Goal: Find specific page/section: Find specific page/section

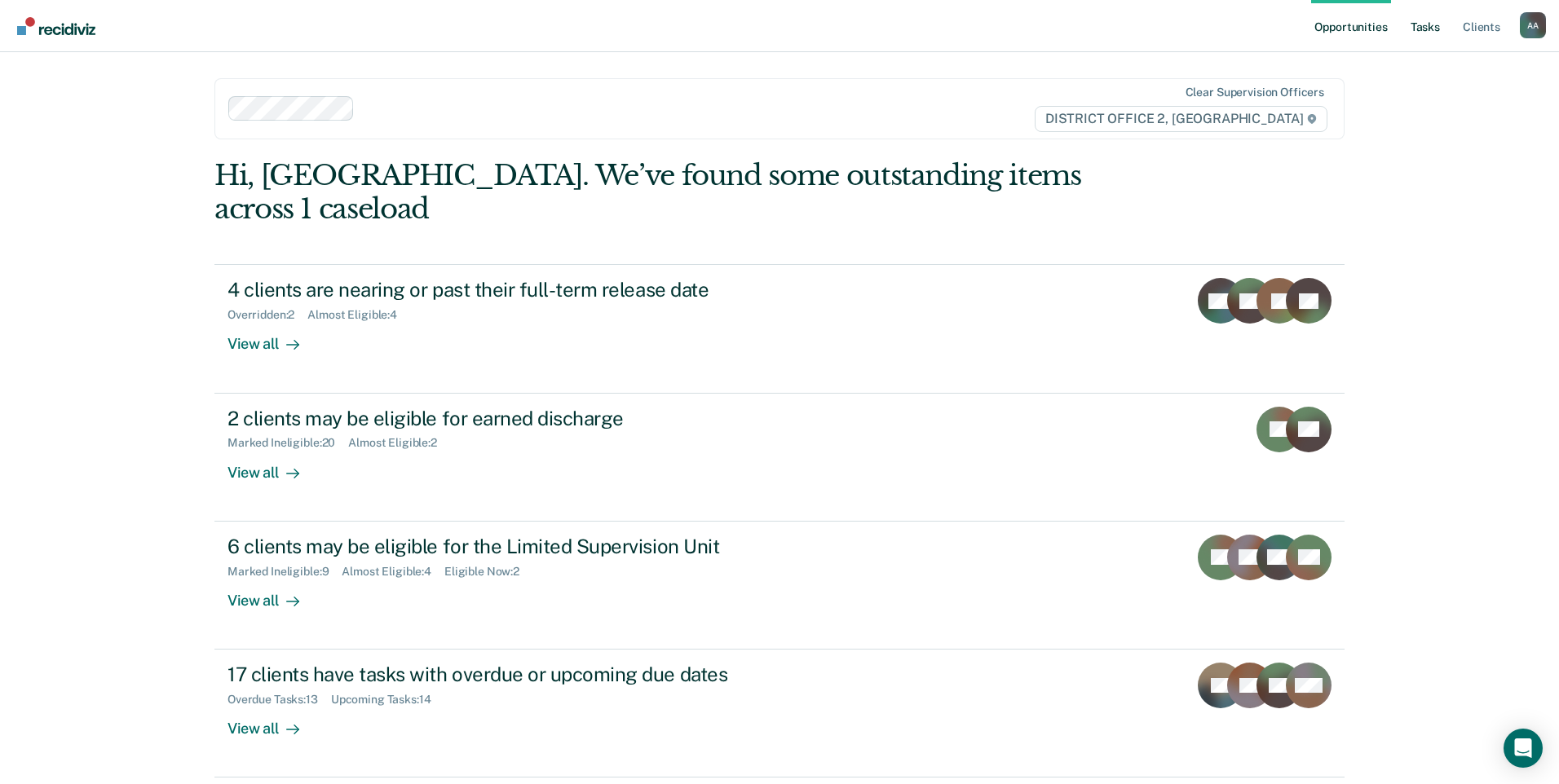
click at [1427, 26] on link "Tasks" at bounding box center [1425, 26] width 36 height 52
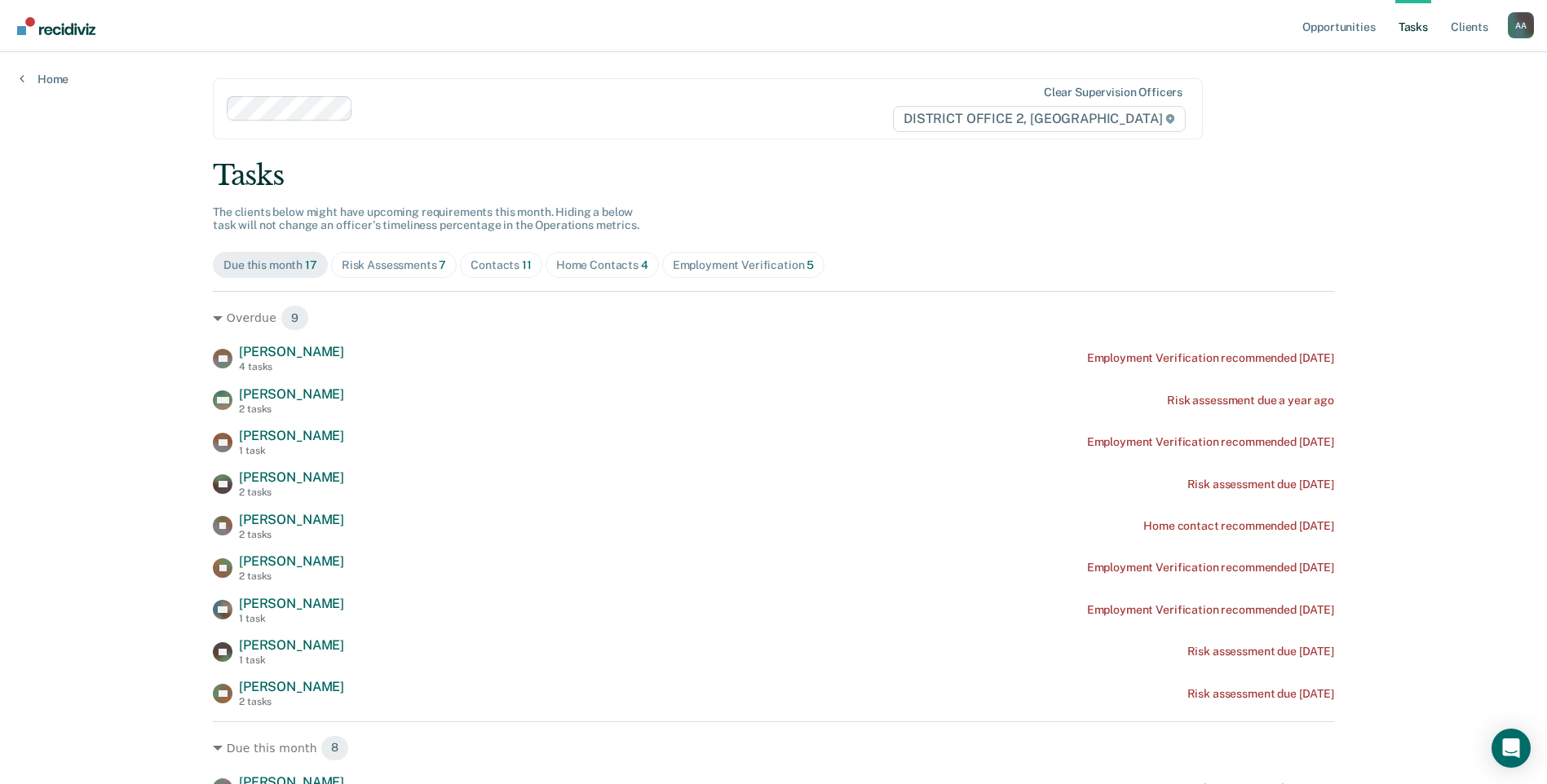
click at [612, 256] on span "Home Contacts 4" at bounding box center [602, 265] width 113 height 26
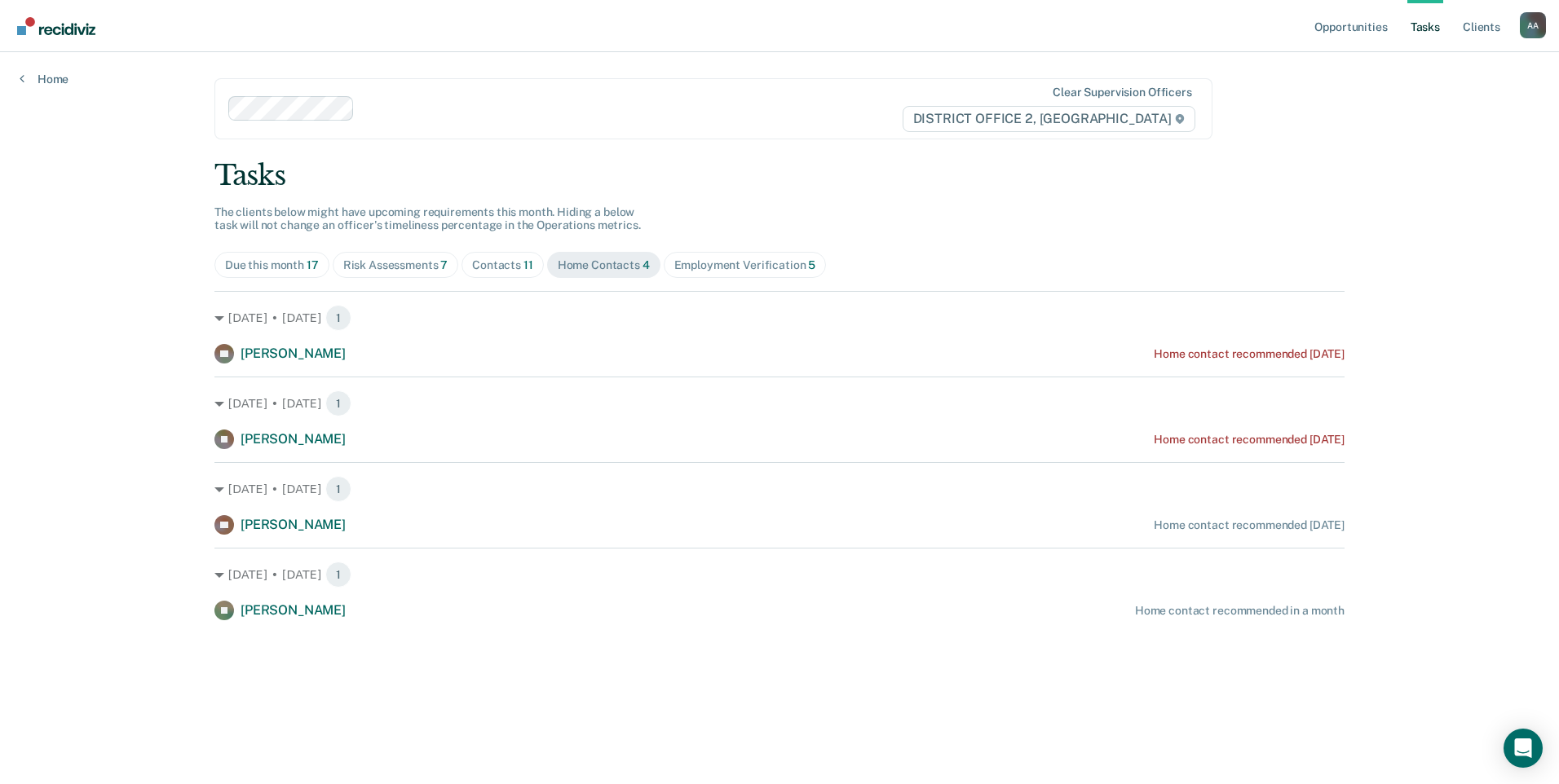
click at [378, 264] on div "Risk Assessments 7" at bounding box center [396, 265] width 106 height 14
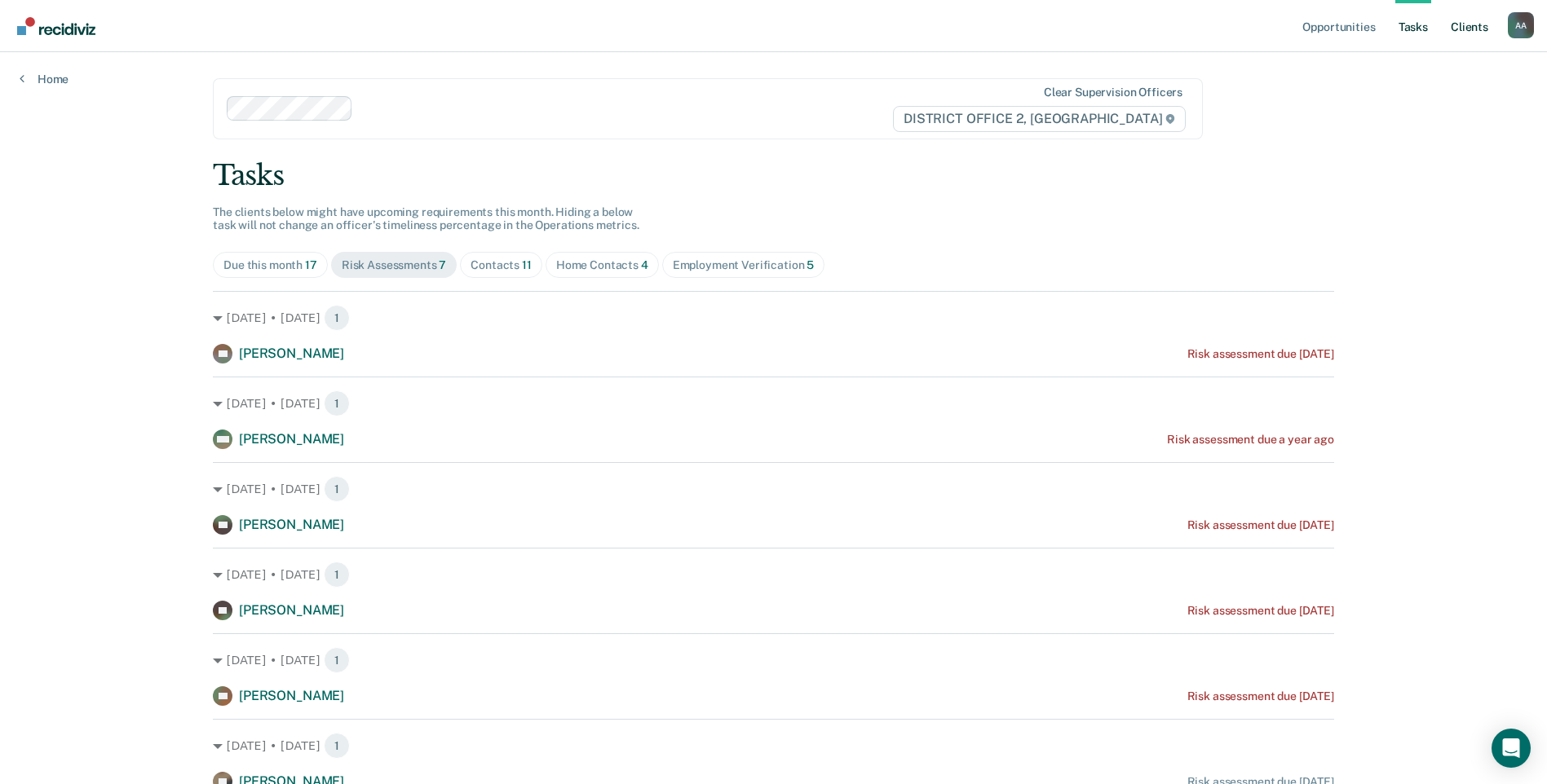
click at [1473, 35] on link "Client s" at bounding box center [1469, 26] width 44 height 52
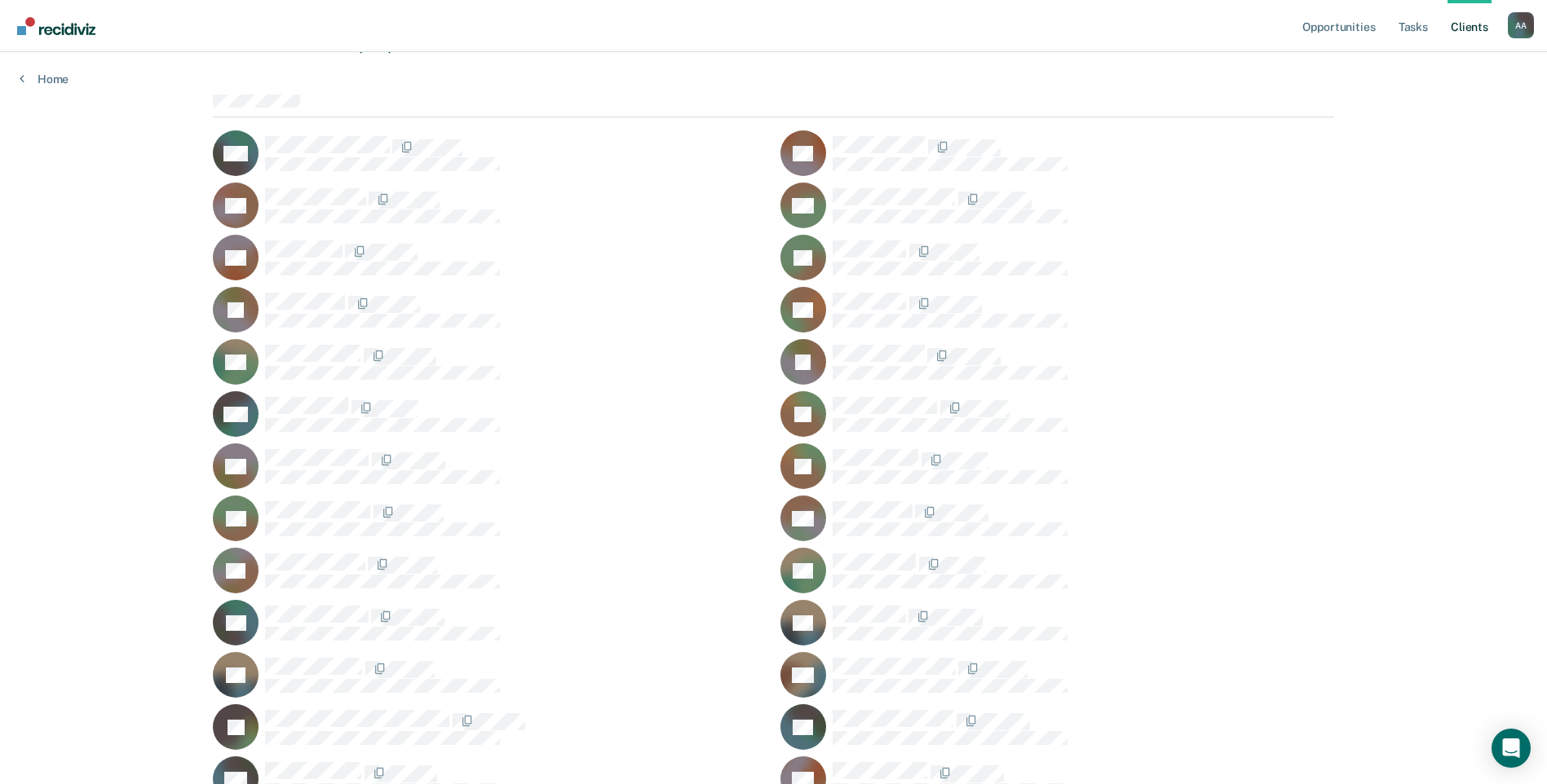
scroll to position [1157, 0]
